Goal: Task Accomplishment & Management: Manage account settings

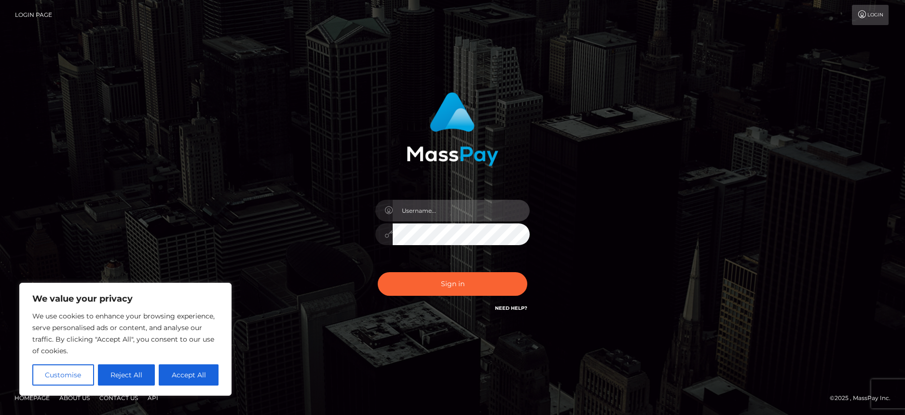
click at [442, 212] on input "text" at bounding box center [461, 211] width 137 height 22
type input "[EMAIL_ADDRESS][DOMAIN_NAME]"
click at [378, 272] on button "Sign in" at bounding box center [453, 284] width 150 height 24
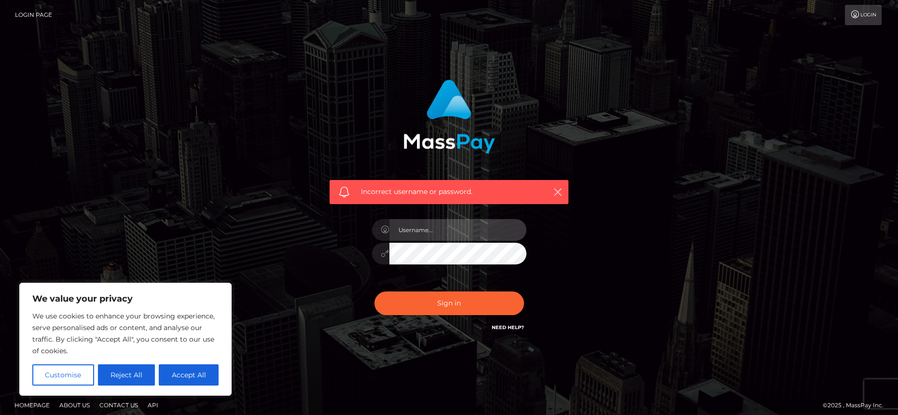
click at [437, 230] on input "text" at bounding box center [458, 230] width 137 height 22
click at [422, 229] on input "text" at bounding box center [458, 230] width 137 height 22
type input "n"
type input "[EMAIL_ADDRESS][DOMAIN_NAME]"
click at [375, 292] on button "Sign in" at bounding box center [450, 304] width 150 height 24
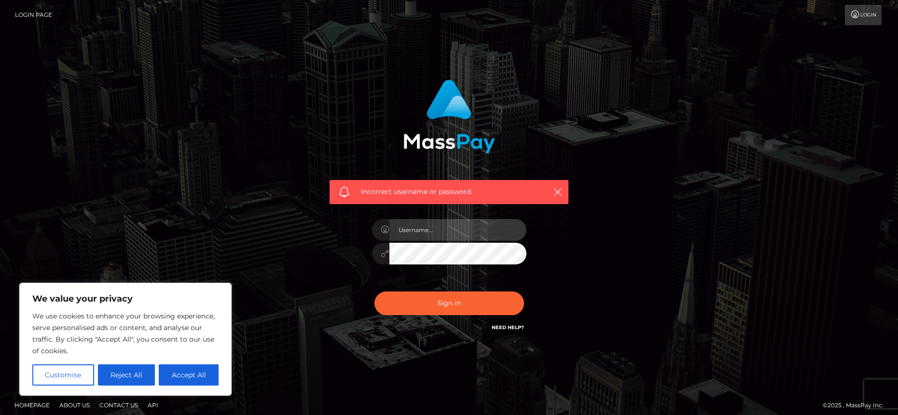
click at [451, 233] on input "text" at bounding box center [458, 230] width 137 height 22
click at [362, 208] on div "Incorrect username or password." at bounding box center [448, 206] width 253 height 268
click at [441, 229] on input "text" at bounding box center [458, 230] width 137 height 22
